Goal: Transaction & Acquisition: Purchase product/service

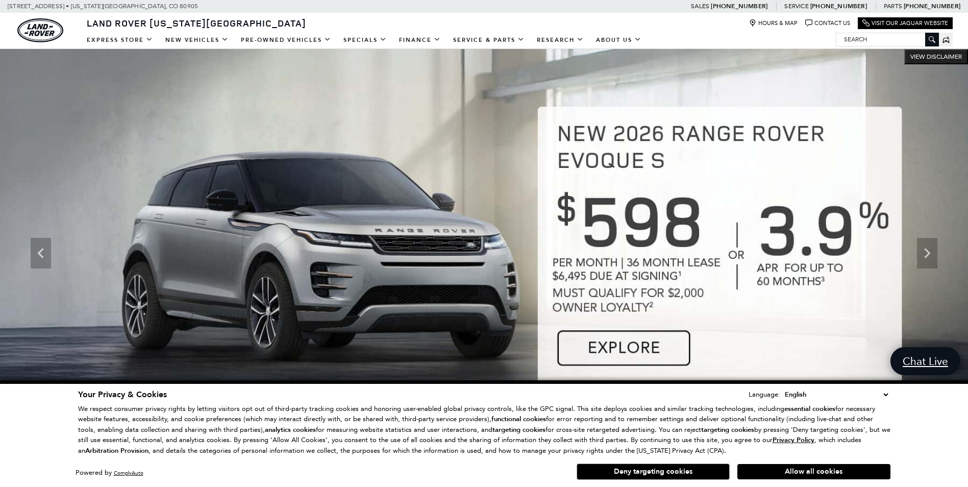
click at [844, 36] on input "Search" at bounding box center [887, 39] width 102 height 12
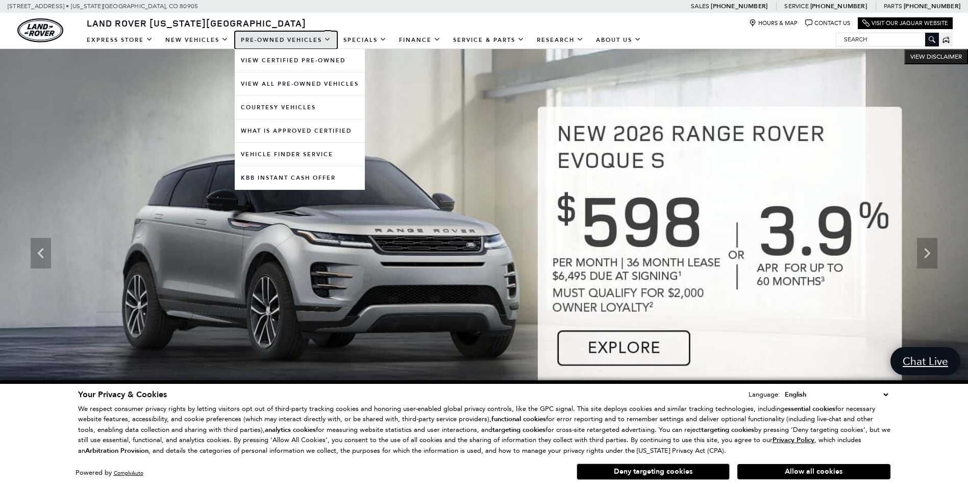
click at [299, 34] on link "Pre-Owned Vehicles" at bounding box center [286, 40] width 103 height 18
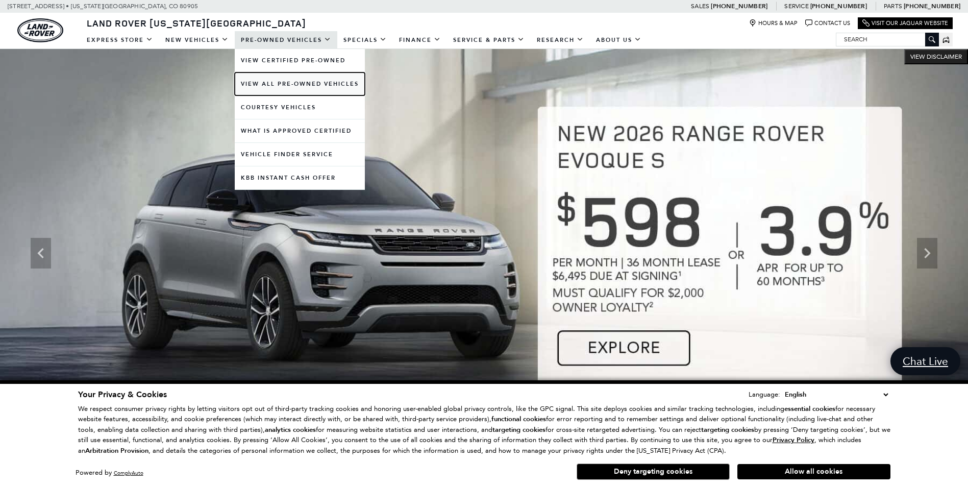
click at [328, 84] on link "View All Pre-Owned Vehicles" at bounding box center [300, 83] width 130 height 23
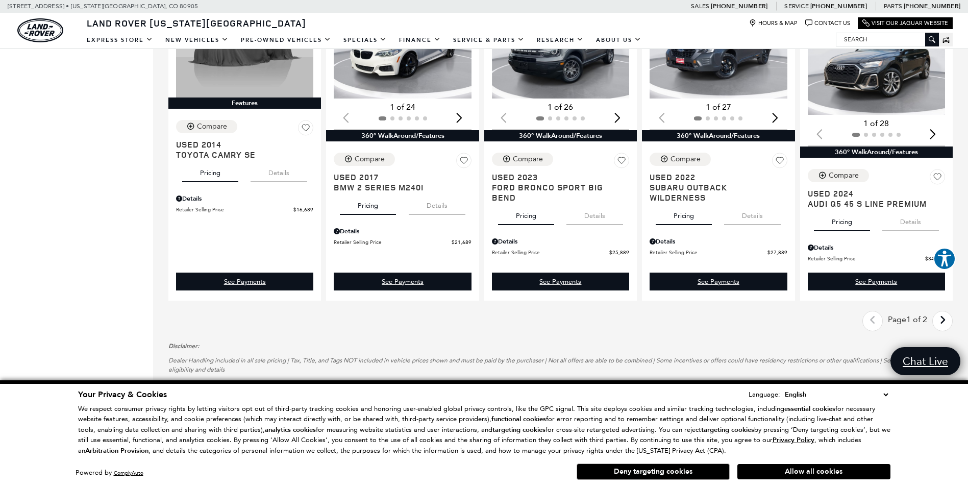
scroll to position [1275, 0]
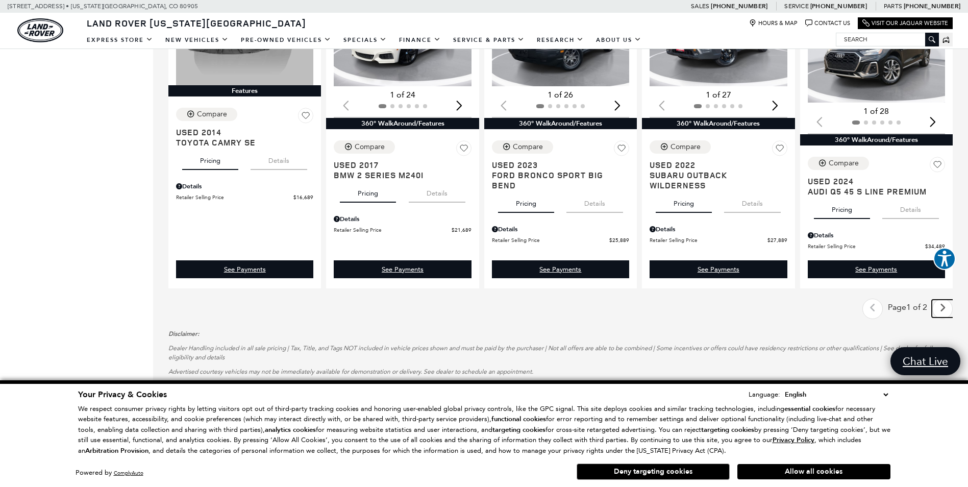
click at [946, 308] on icon "next page" at bounding box center [942, 307] width 7 height 16
